Goal: Task Accomplishment & Management: Use online tool/utility

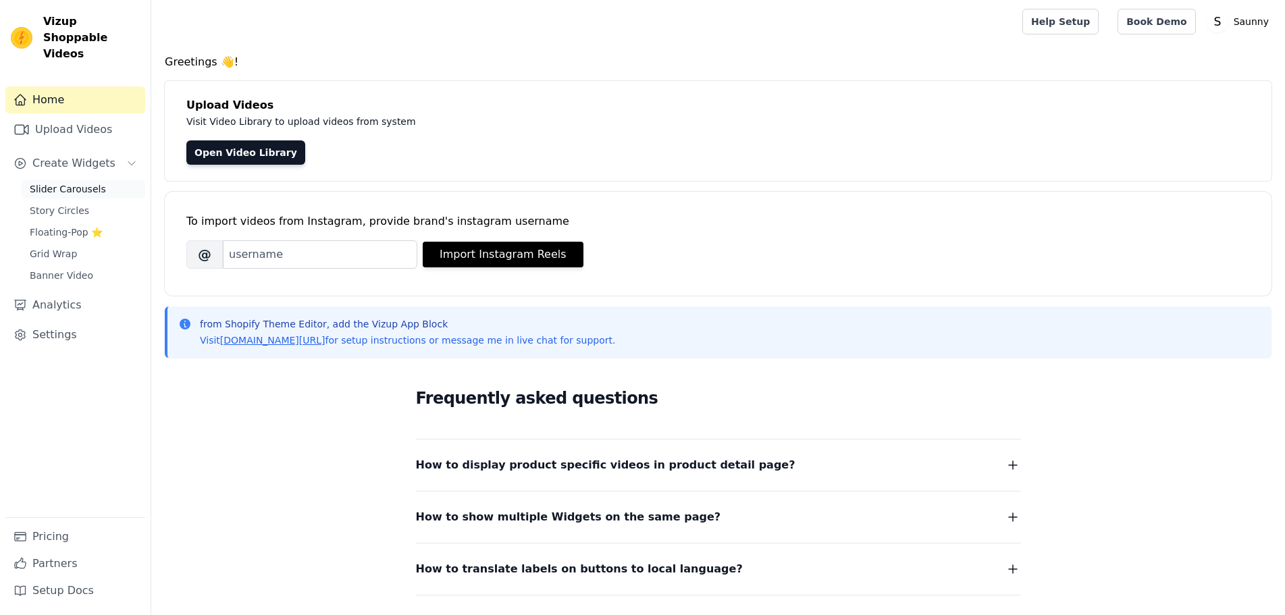
drag, startPoint x: 0, startPoint y: 0, endPoint x: 63, endPoint y: 176, distance: 187.2
click at [63, 182] on span "Slider Carousels" at bounding box center [68, 189] width 76 height 14
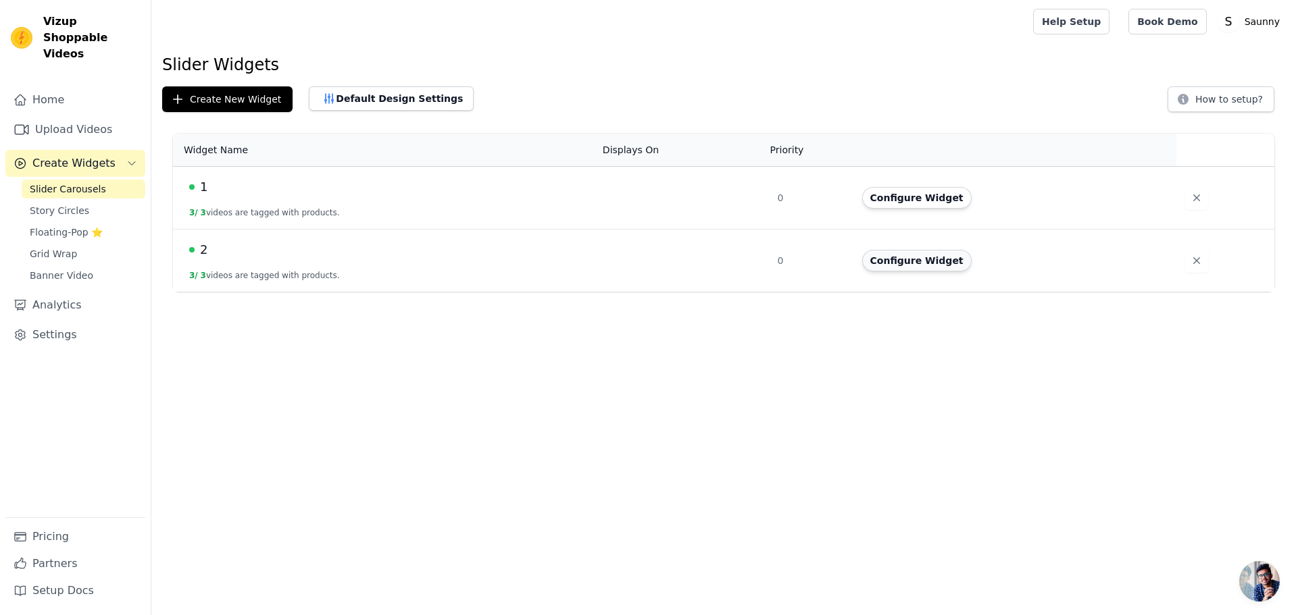
click at [892, 267] on button "Configure Widget" at bounding box center [916, 261] width 109 height 22
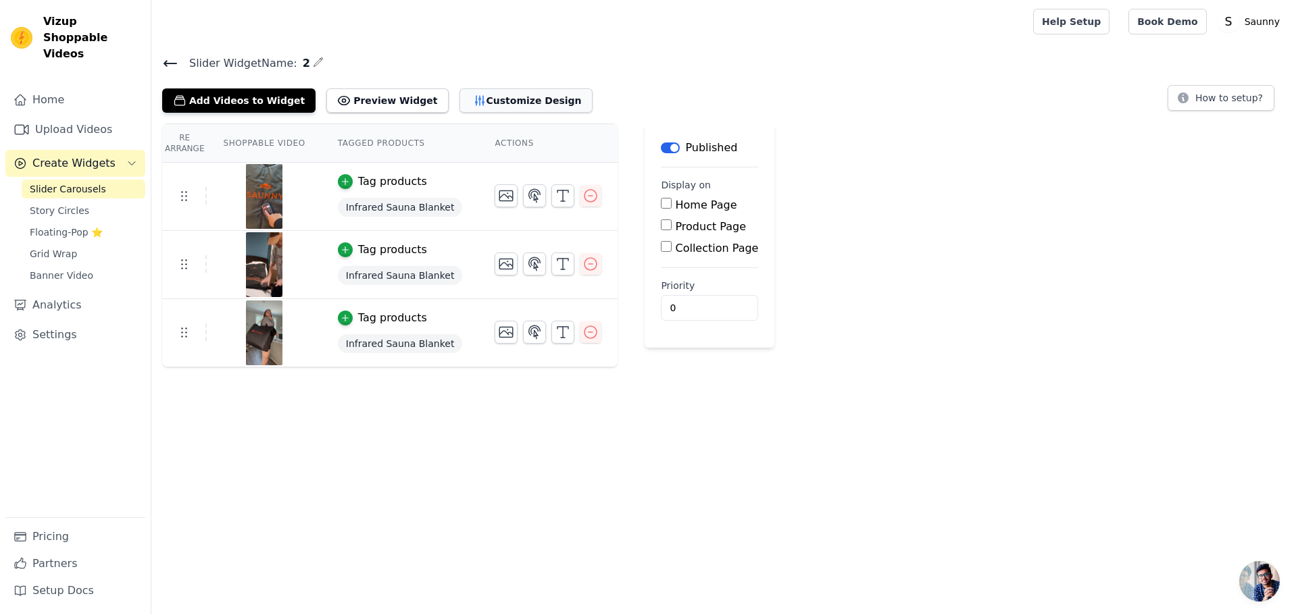
click at [538, 105] on button "Customize Design" at bounding box center [525, 100] width 133 height 24
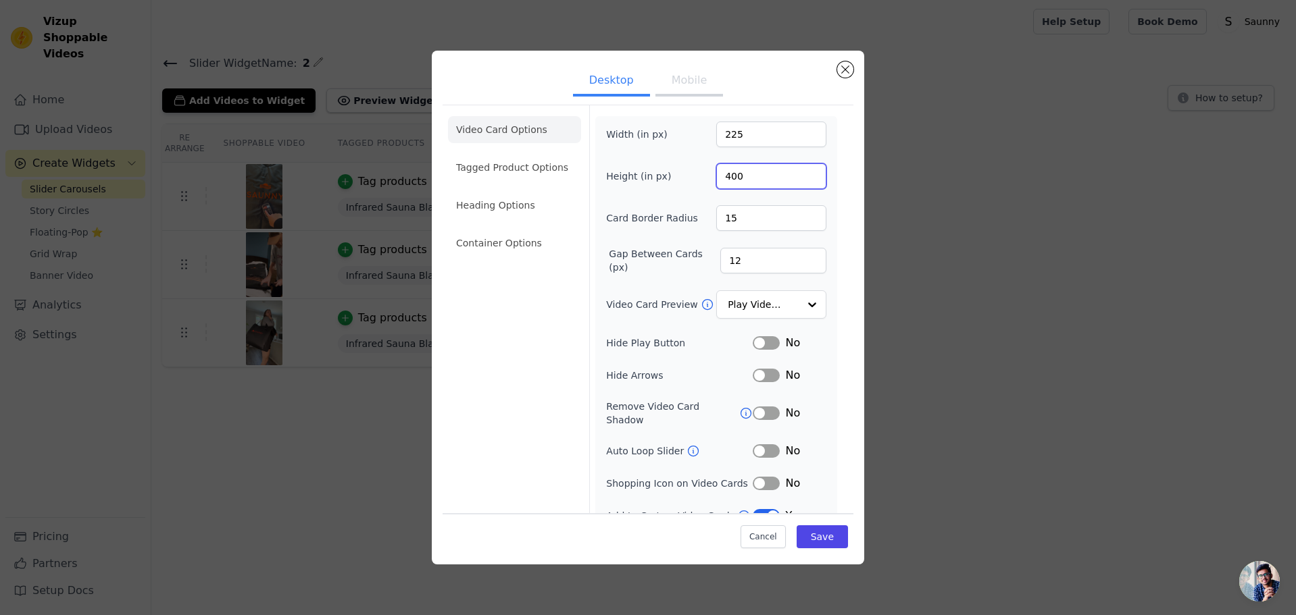
click at [749, 181] on input "400" at bounding box center [771, 176] width 110 height 26
type input "440"
click at [490, 453] on div "Video Card Options Tagged Product Options Heading Options Container Options" at bounding box center [514, 320] width 133 height 430
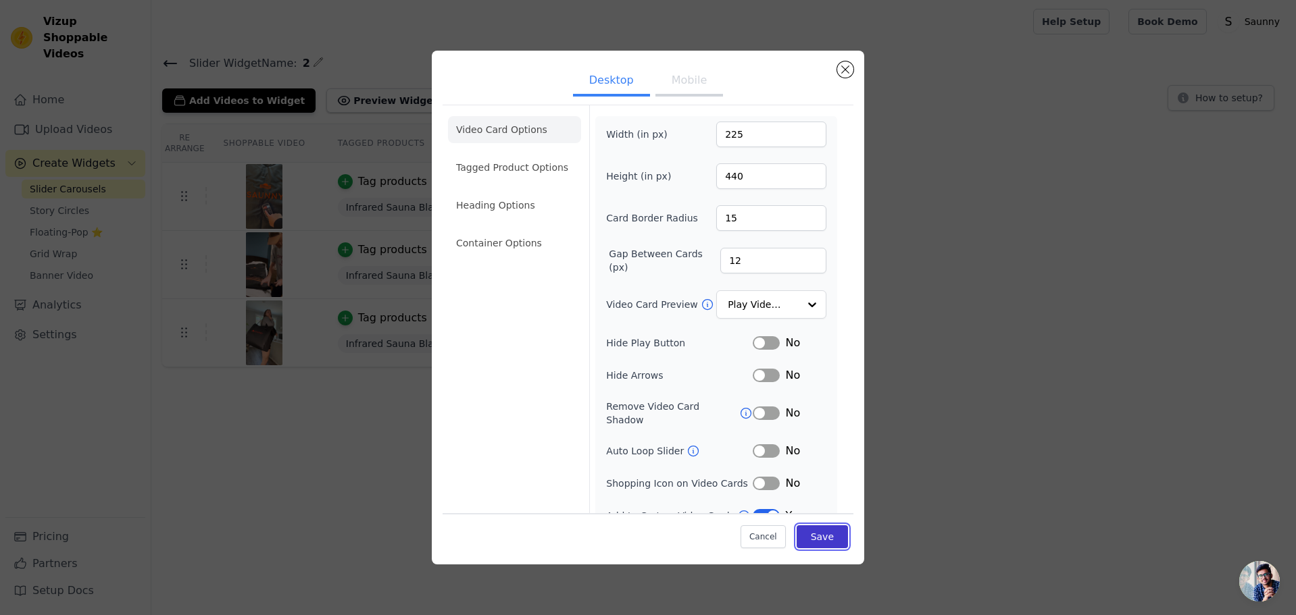
click at [823, 534] on button "Save" at bounding box center [821, 537] width 51 height 23
